Goal: Task Accomplishment & Management: Use online tool/utility

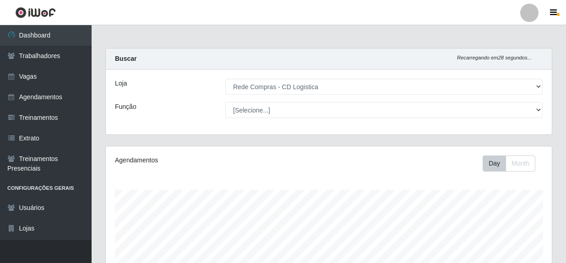
select select "429"
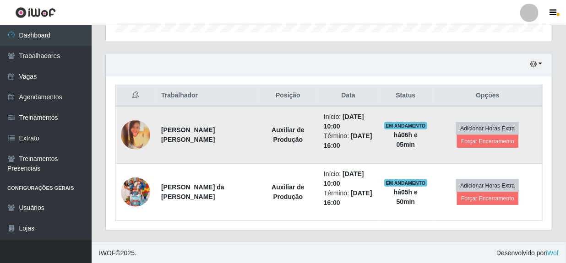
scroll to position [190, 446]
click at [475, 143] on button "Forçar Encerramento" at bounding box center [487, 141] width 61 height 13
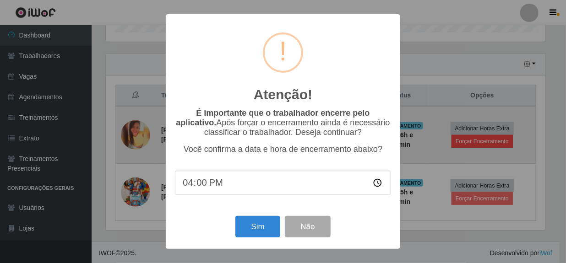
scroll to position [190, 442]
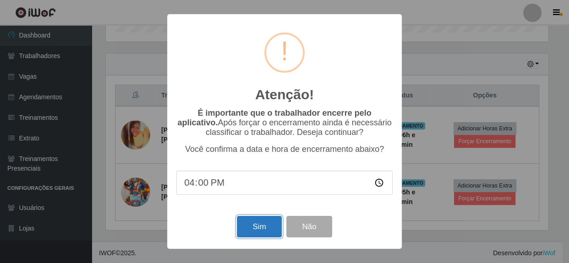
click at [252, 229] on button "Sim" at bounding box center [259, 227] width 44 height 22
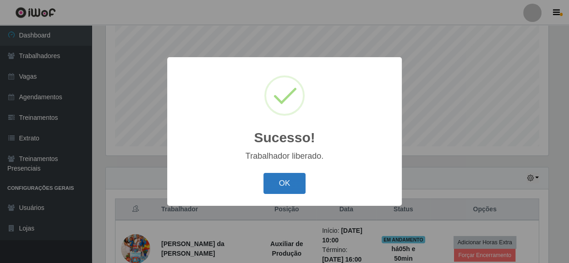
click at [293, 188] on button "OK" at bounding box center [284, 184] width 43 height 22
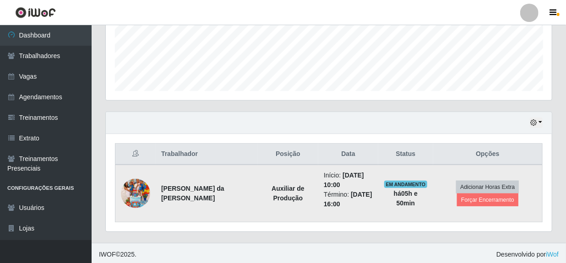
scroll to position [238, 0]
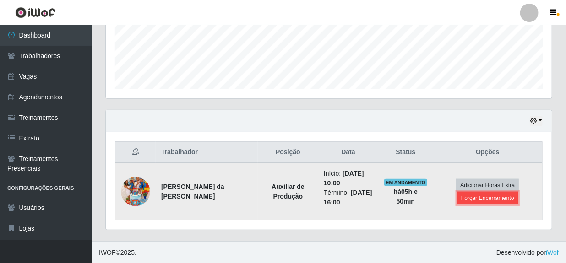
click at [477, 197] on button "Forçar Encerramento" at bounding box center [487, 198] width 61 height 13
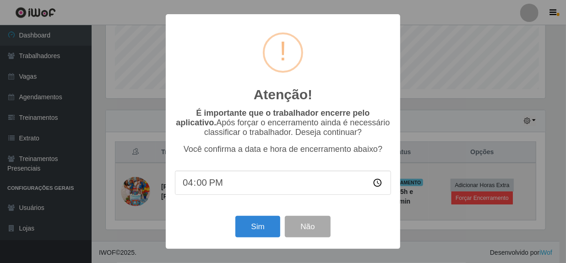
scroll to position [190, 442]
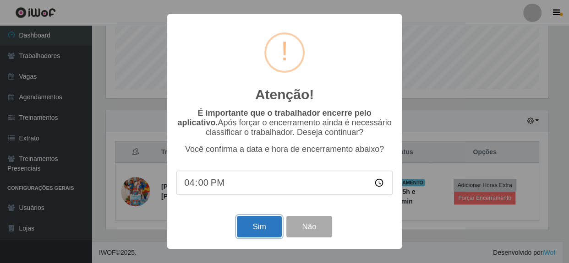
click at [253, 228] on button "Sim" at bounding box center [259, 227] width 44 height 22
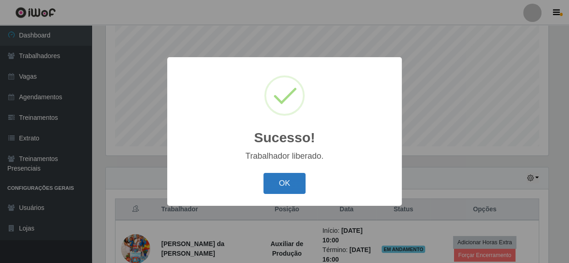
click at [280, 182] on button "OK" at bounding box center [284, 184] width 43 height 22
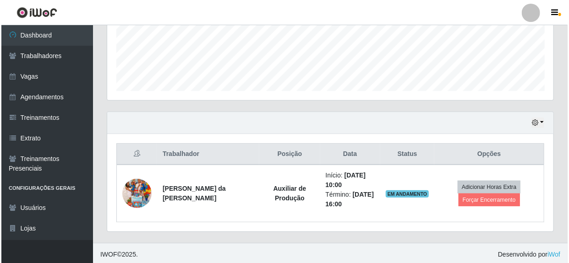
scroll to position [238, 0]
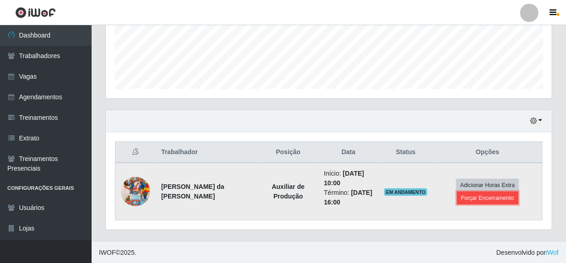
click at [466, 196] on button "Forçar Encerramento" at bounding box center [487, 198] width 61 height 13
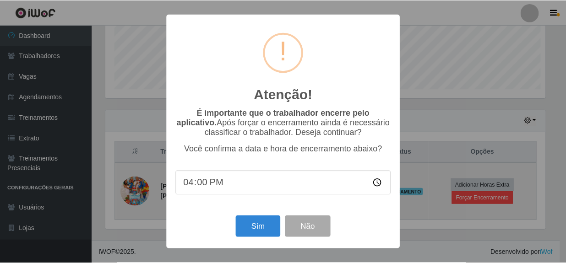
scroll to position [190, 442]
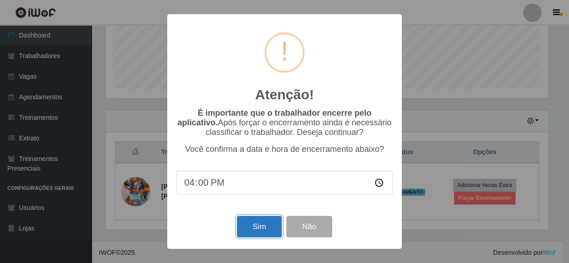
click at [256, 228] on button "Sim" at bounding box center [259, 227] width 44 height 22
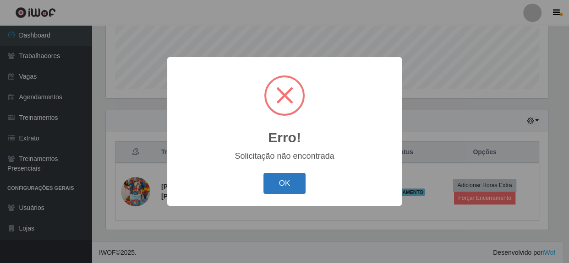
click at [296, 184] on button "OK" at bounding box center [284, 184] width 43 height 22
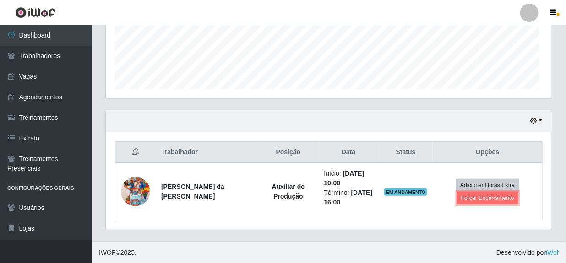
scroll to position [0, 0]
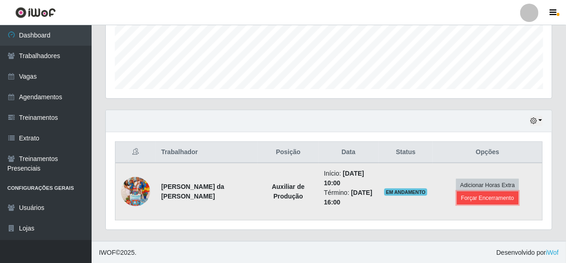
click at [472, 200] on button "Forçar Encerramento" at bounding box center [487, 198] width 61 height 13
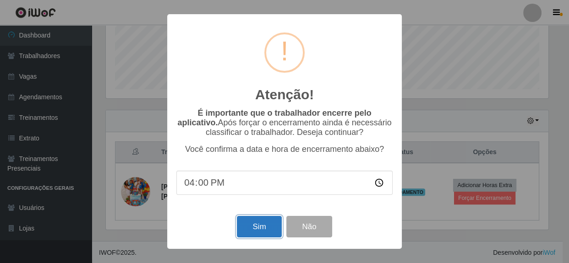
click at [256, 227] on button "Sim" at bounding box center [259, 227] width 44 height 22
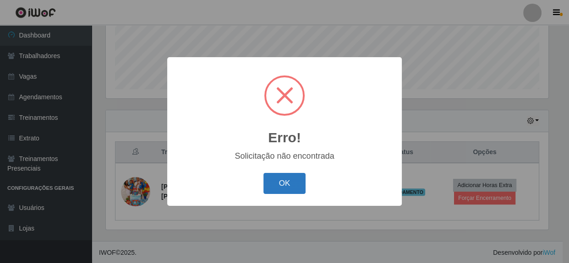
click at [288, 183] on button "OK" at bounding box center [284, 184] width 43 height 22
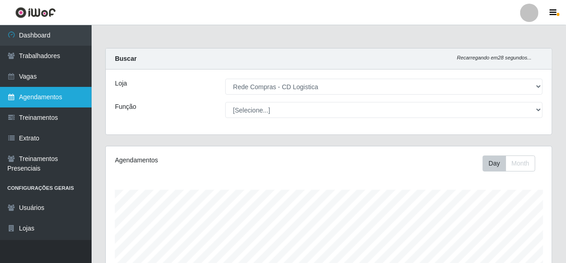
click at [47, 93] on link "Agendamentos" at bounding box center [46, 97] width 92 height 21
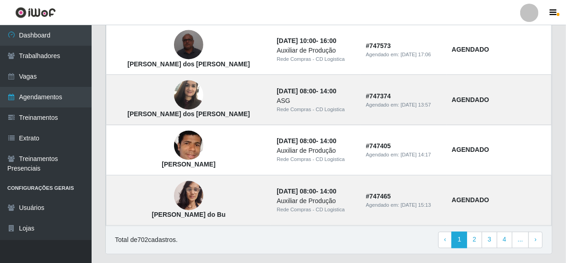
scroll to position [691, 0]
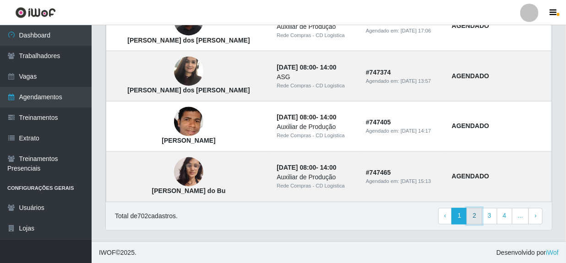
click at [476, 219] on link "2" at bounding box center [474, 216] width 16 height 16
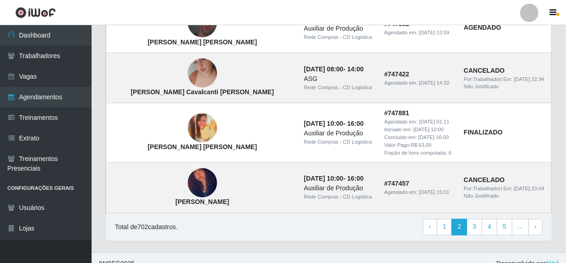
scroll to position [700, 0]
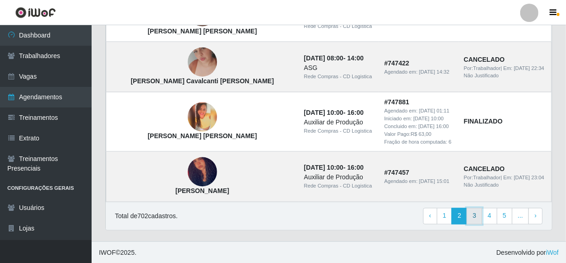
click at [473, 214] on link "3" at bounding box center [474, 216] width 16 height 16
